Goal: Check status: Check status

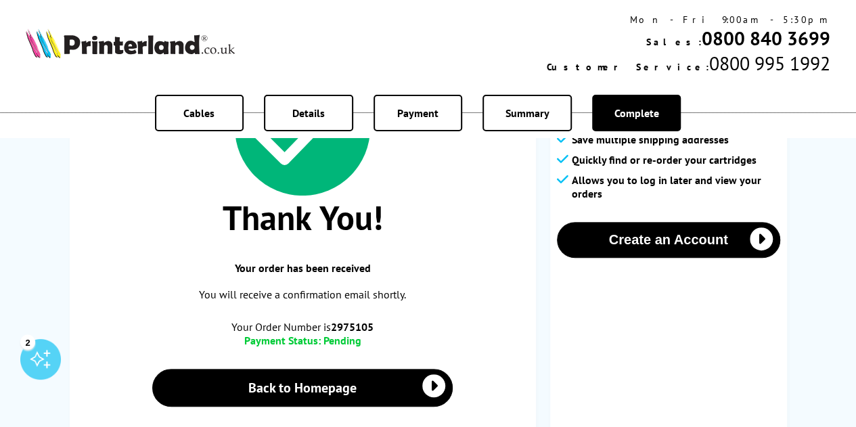
scroll to position [155, 0]
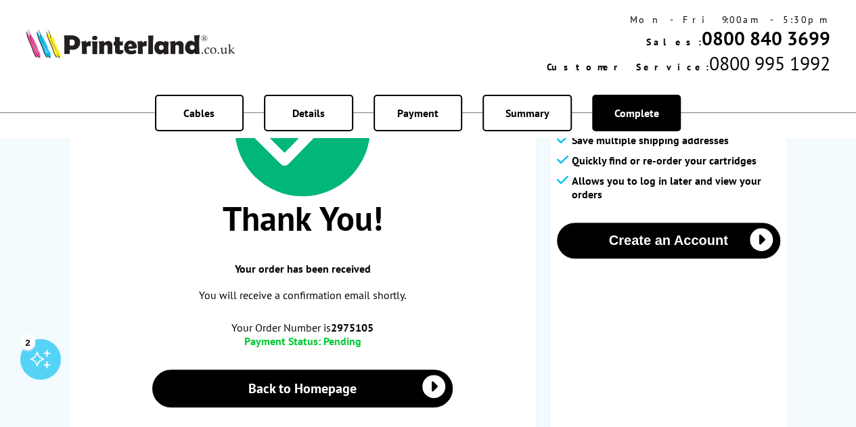
click at [341, 323] on b "2975105" at bounding box center [352, 328] width 43 height 14
copy div "Your Order Number is 2975105"
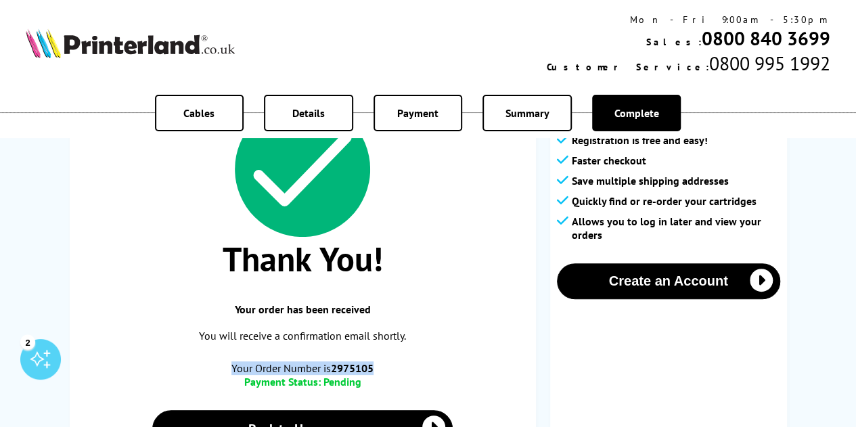
scroll to position [112, 0]
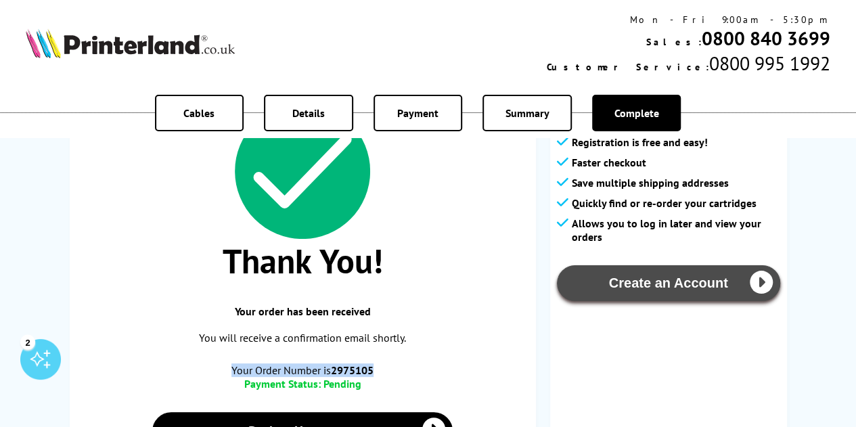
click at [637, 288] on button "Create an Account" at bounding box center [668, 283] width 223 height 36
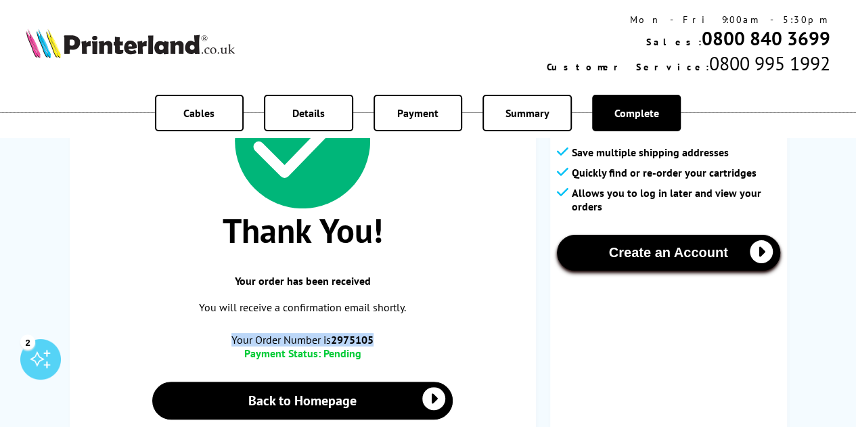
scroll to position [144, 0]
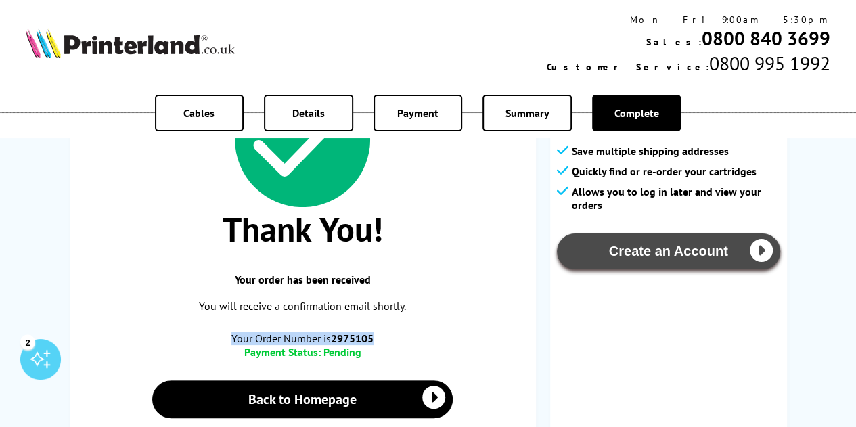
click at [766, 252] on icon "button" at bounding box center [760, 250] width 23 height 23
click at [674, 254] on button "Create an Account" at bounding box center [668, 251] width 223 height 36
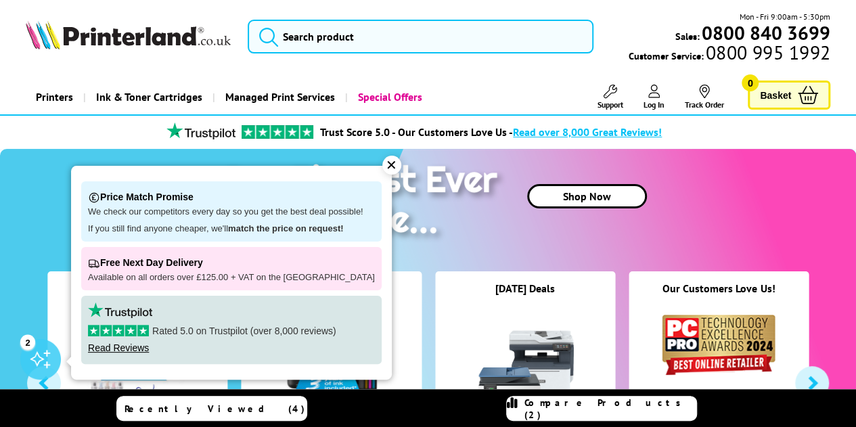
click at [697, 92] on icon at bounding box center [704, 92] width 14 height 14
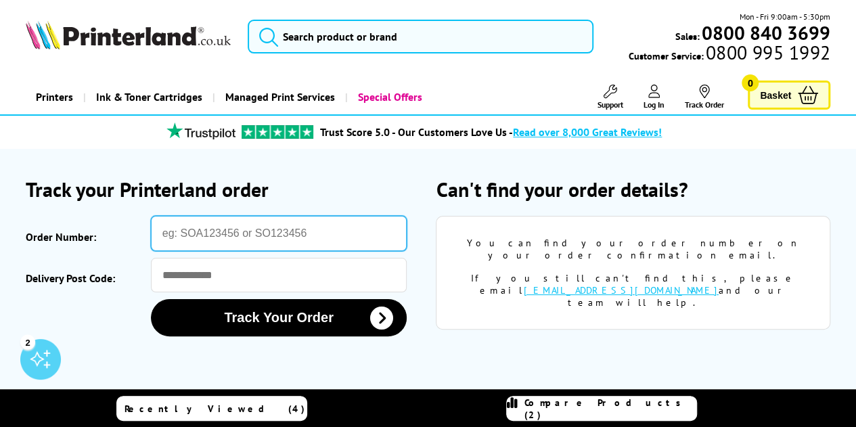
click at [290, 227] on input "Order Number:" at bounding box center [279, 233] width 256 height 35
click at [308, 233] on input "Order Number:" at bounding box center [279, 233] width 256 height 35
type input "2975105"
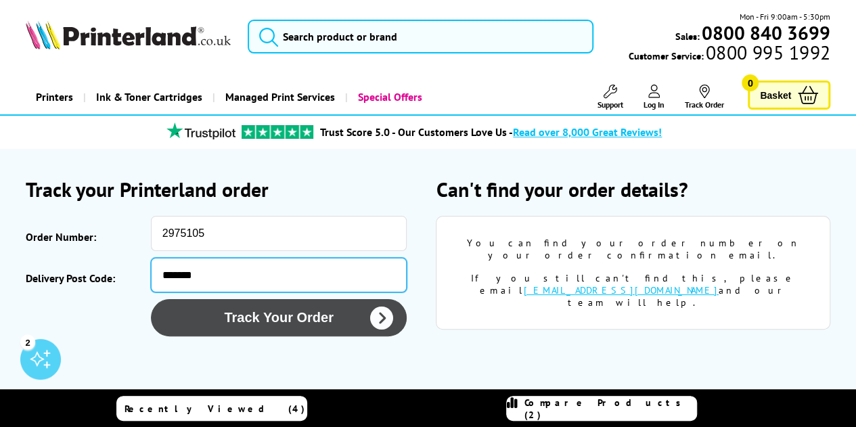
type input "*******"
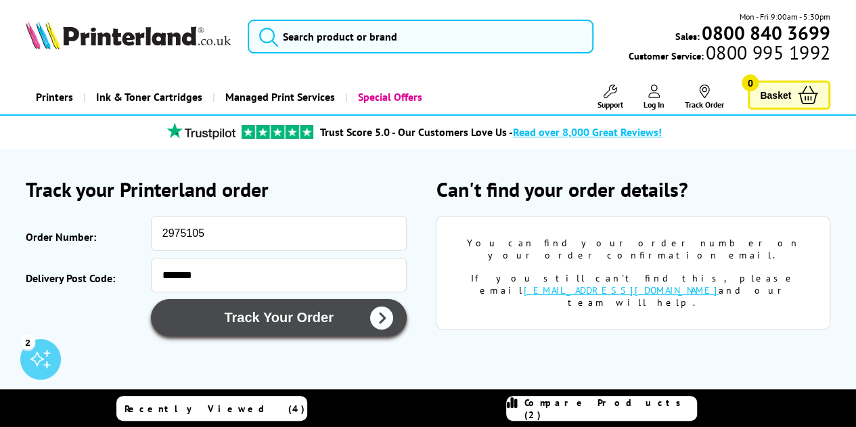
click at [194, 314] on button "Track Your Order" at bounding box center [279, 317] width 256 height 37
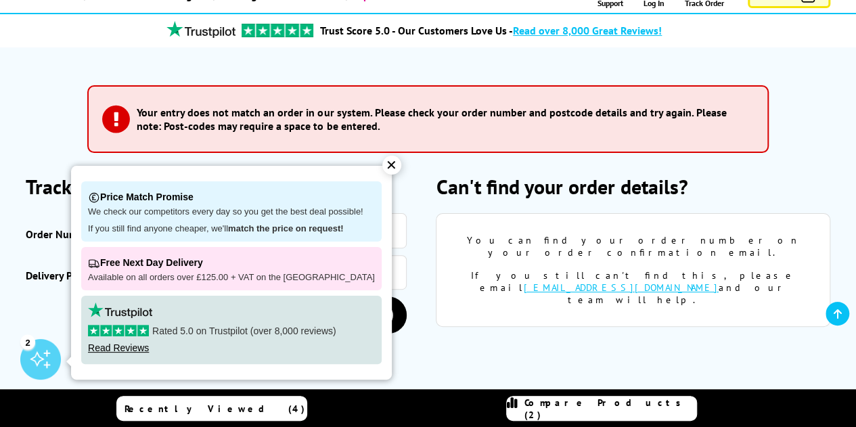
scroll to position [107, 0]
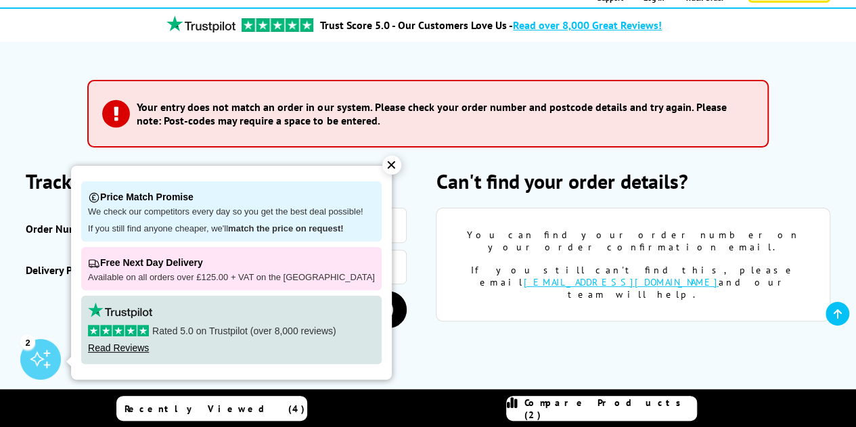
click at [382, 166] on div "✕" at bounding box center [391, 165] width 19 height 19
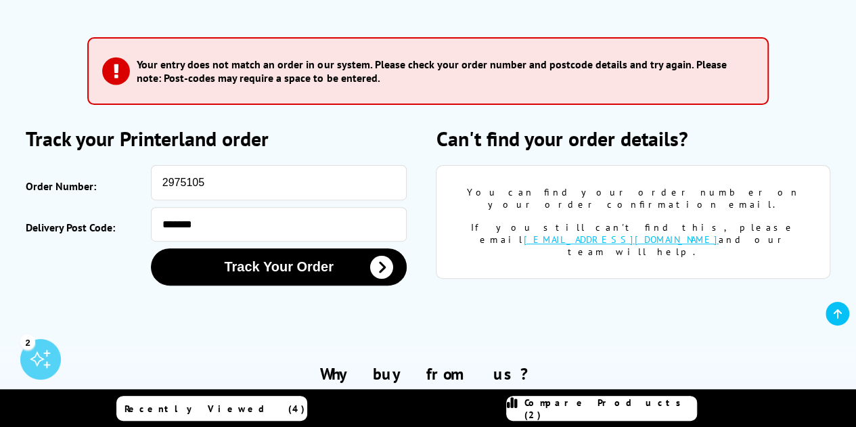
scroll to position [151, 0]
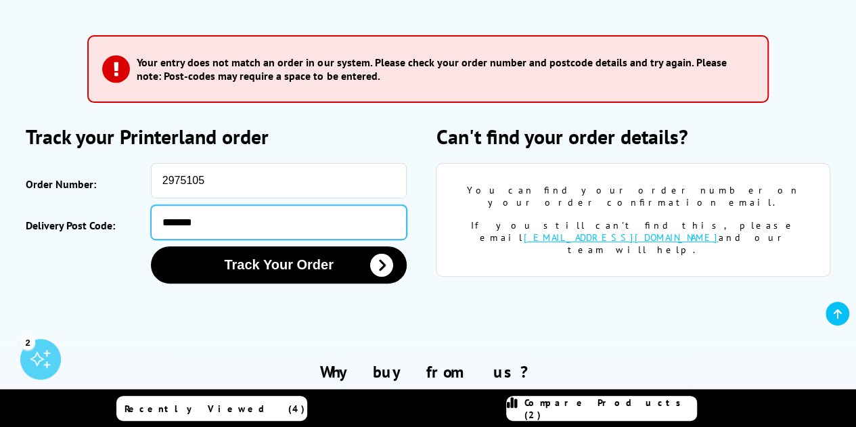
click at [188, 219] on input "*******" at bounding box center [279, 222] width 256 height 34
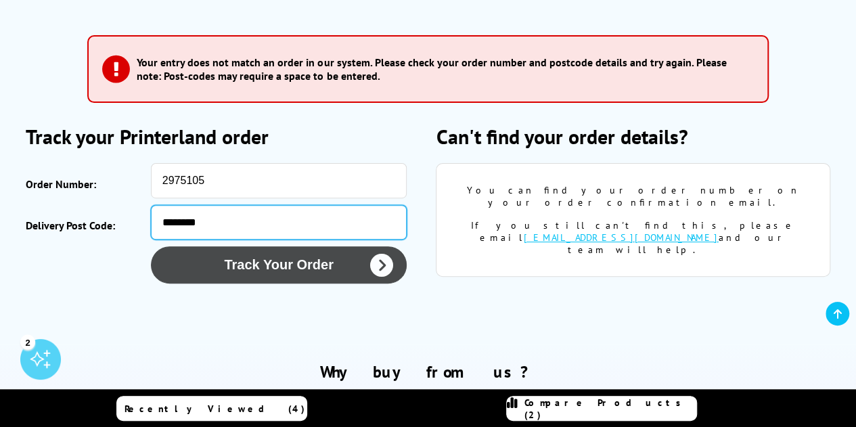
type input "********"
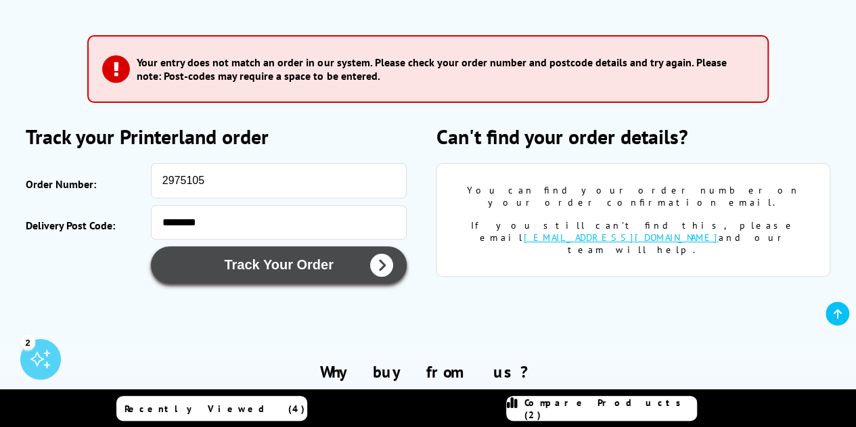
click at [202, 273] on button "Track Your Order" at bounding box center [279, 264] width 256 height 37
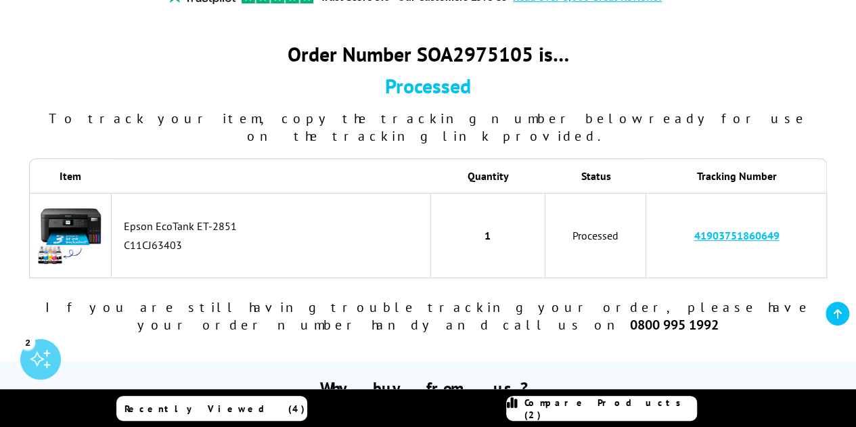
scroll to position [137, 0]
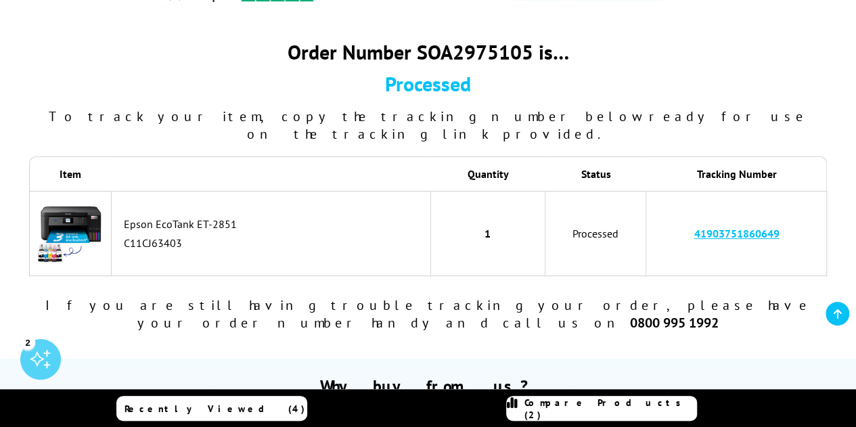
click at [728, 227] on link "41903751860649" at bounding box center [735, 234] width 85 height 14
drag, startPoint x: 686, startPoint y: 214, endPoint x: 809, endPoint y: 224, distance: 122.8
click at [809, 224] on td "41903751860649" at bounding box center [736, 233] width 181 height 85
copy link "41903751860649"
